Goal: Check status: Check status

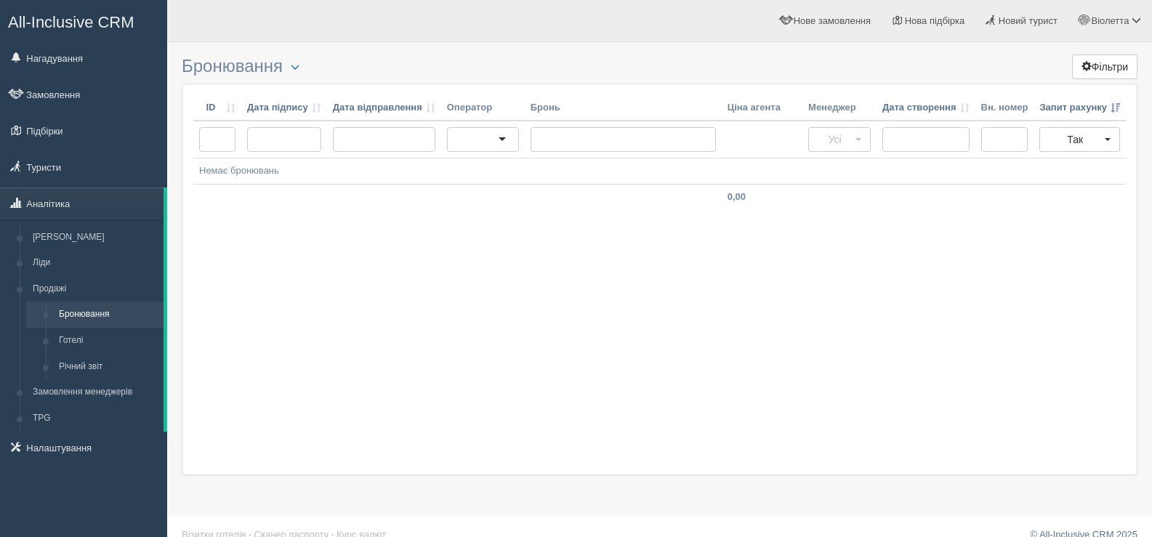
click at [361, 277] on div "ID Дата підпису Дата відправлення Оператор [PERSON_NAME] агента Менеджер Дата с…" at bounding box center [660, 280] width 956 height 392
